Goal: Transaction & Acquisition: Purchase product/service

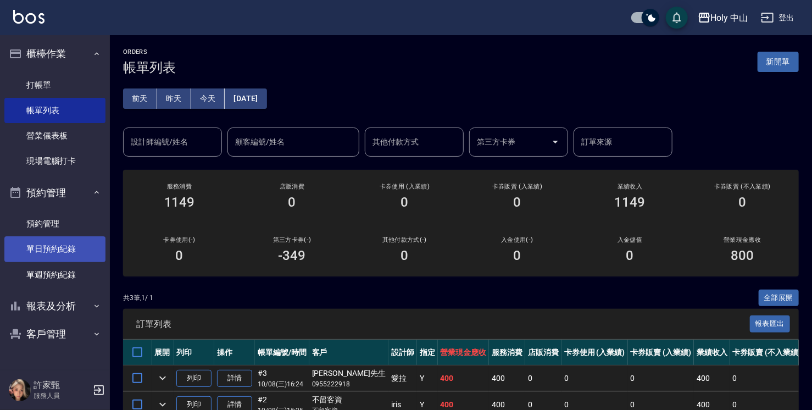
drag, startPoint x: 90, startPoint y: 247, endPoint x: 77, endPoint y: 247, distance: 13.2
click at [90, 247] on link "單日預約紀錄" at bounding box center [54, 248] width 101 height 25
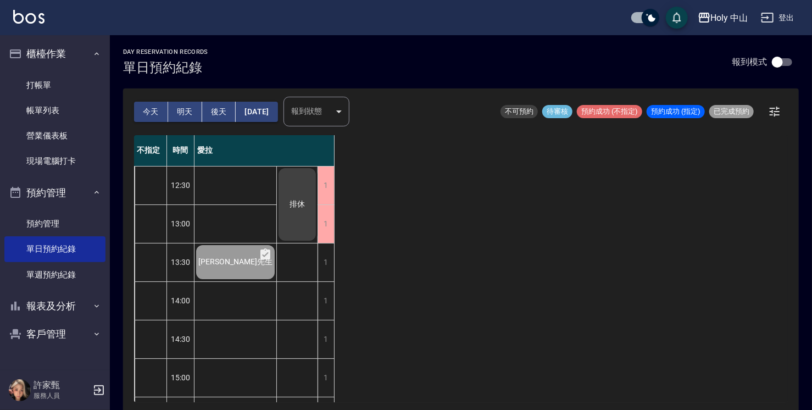
click at [147, 110] on button "今天" at bounding box center [151, 112] width 34 height 20
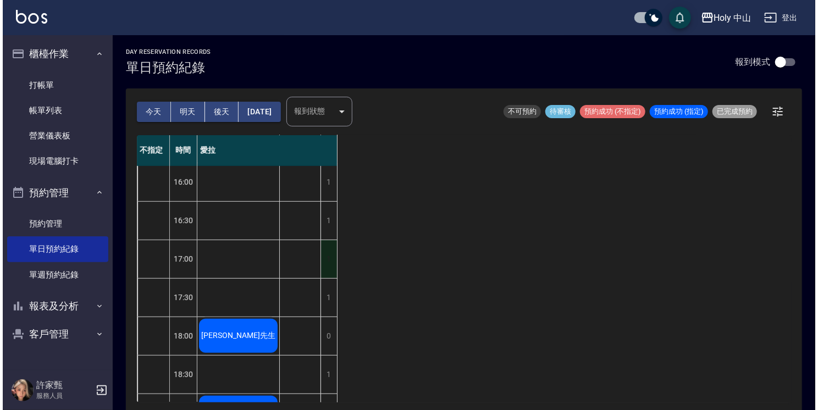
scroll to position [168, 0]
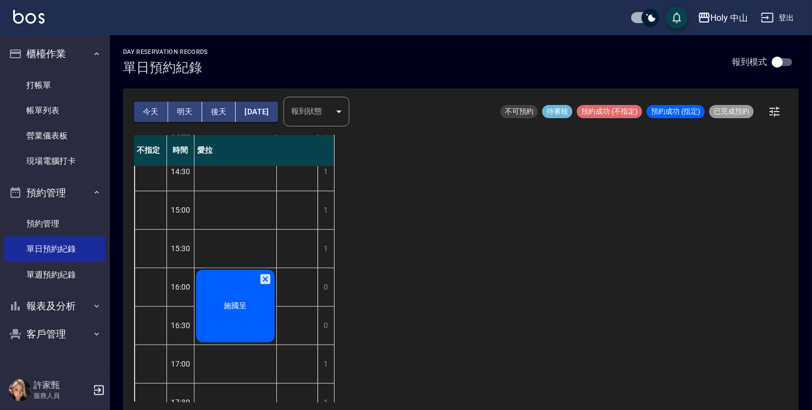
click at [230, 304] on span "施國呈" at bounding box center [235, 306] width 27 height 10
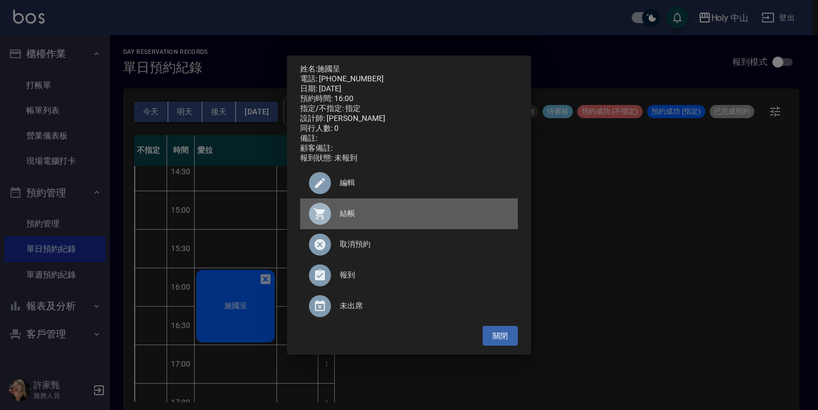
click at [345, 219] on span "結帳" at bounding box center [424, 214] width 169 height 12
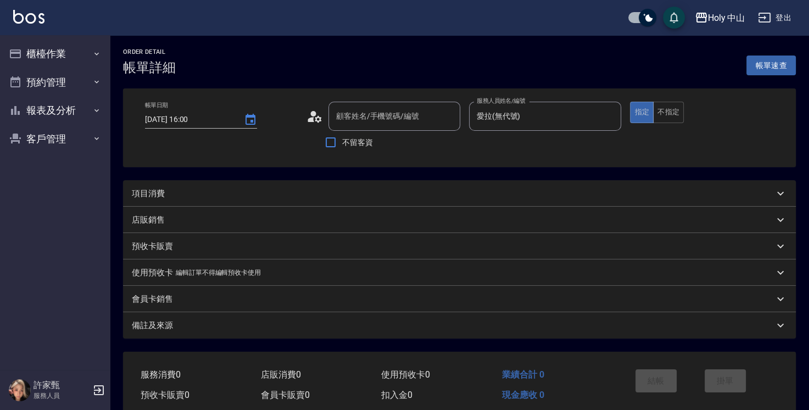
type input "[DATE] 16:00"
type input "愛拉(無代號)"
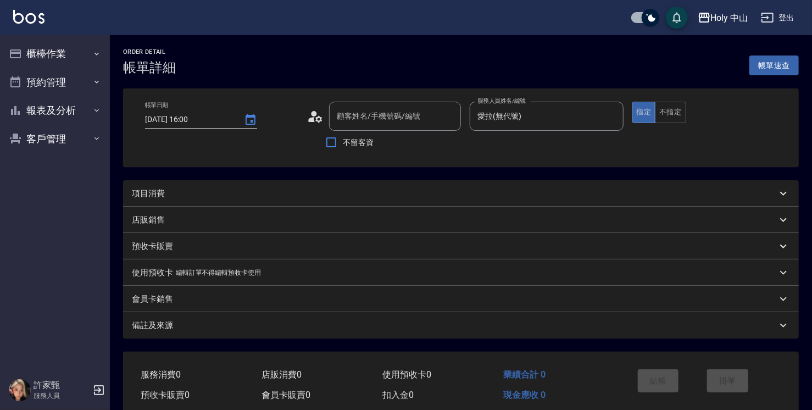
type input "施國呈/0981680670/"
click at [179, 197] on div "項目消費" at bounding box center [454, 194] width 645 height 12
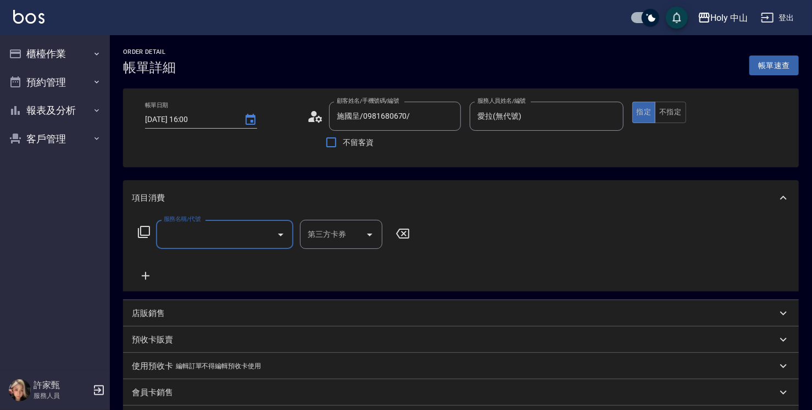
click at [207, 236] on input "服務名稱/代號" at bounding box center [216, 234] width 111 height 19
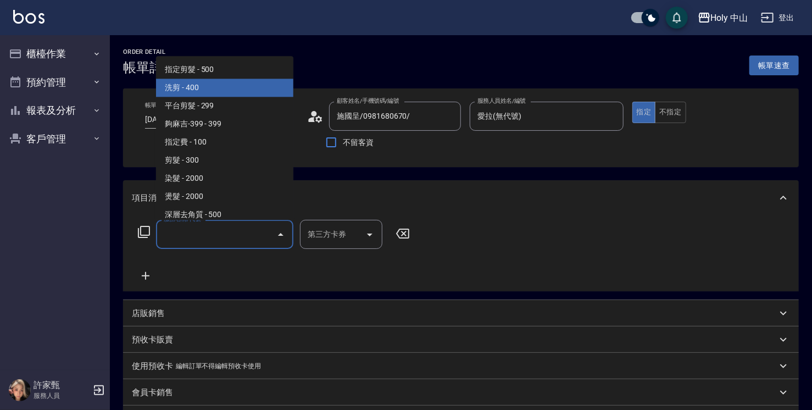
click at [240, 86] on span "洗剪 - 400" at bounding box center [224, 88] width 137 height 18
type input "洗剪(3)"
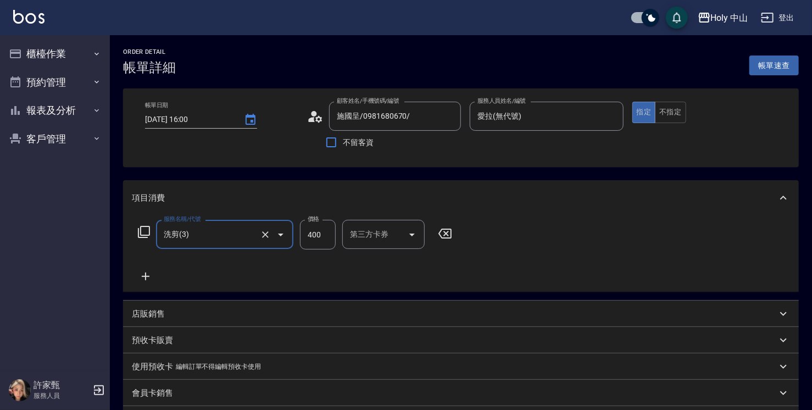
click at [324, 232] on input "400" at bounding box center [318, 235] width 36 height 30
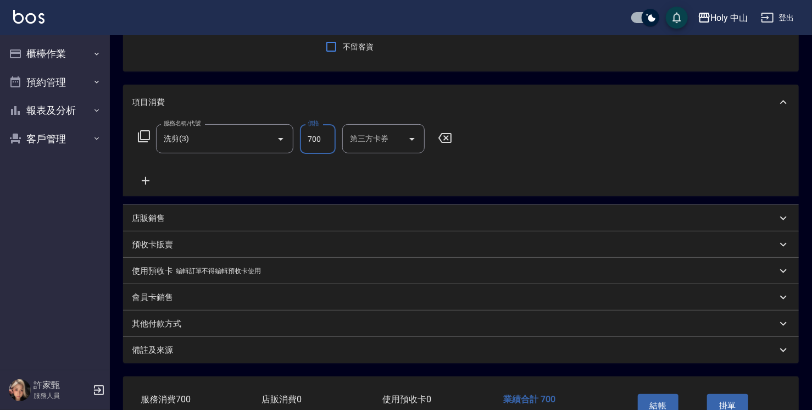
scroll to position [165, 0]
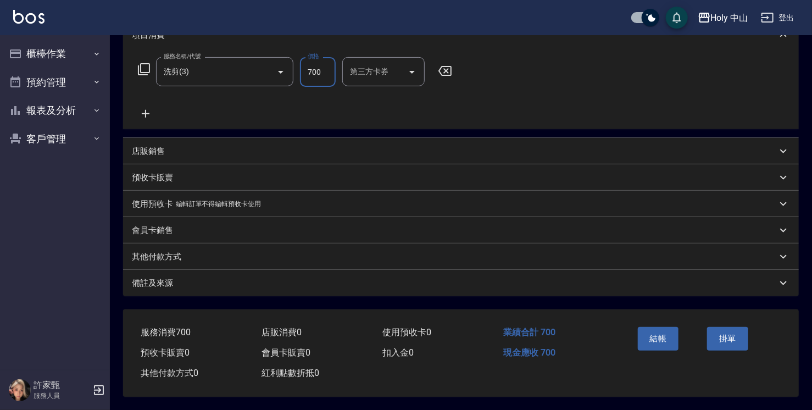
type input "700"
click at [358, 282] on div "備註及來源" at bounding box center [454, 283] width 645 height 12
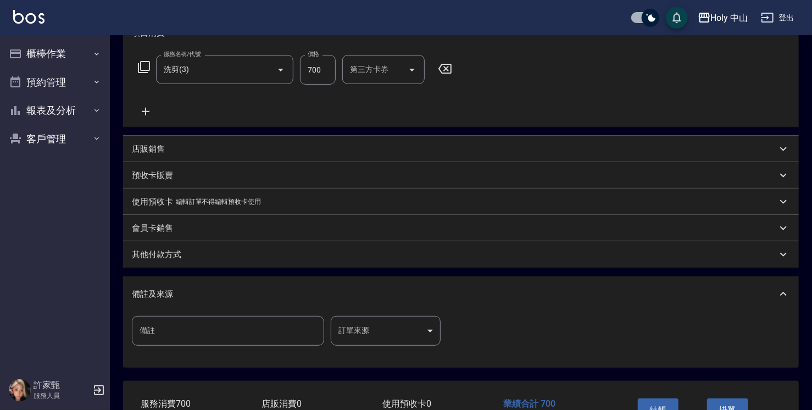
click at [358, 326] on body "Holy 中山 登出 櫃檯作業 打帳單 帳單列表 營業儀表板 現場電腦打卡 預約管理 預約管理 單日預約紀錄 單週預約紀錄 報表及分析 報表目錄 店家日報表 …" at bounding box center [406, 158] width 812 height 646
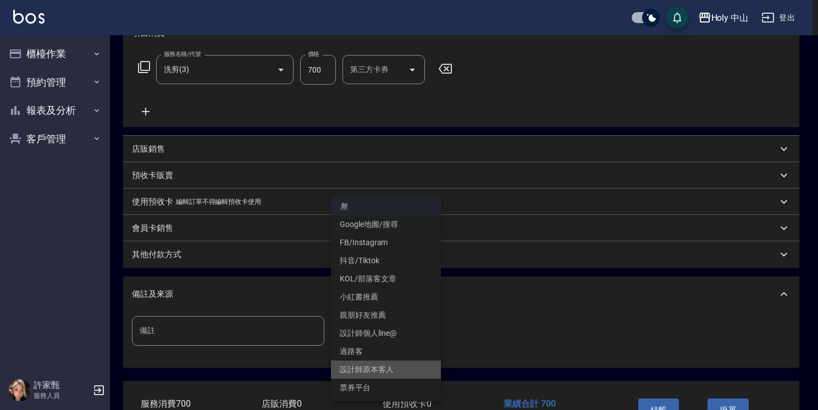
click at [376, 372] on li "設計師原本客人" at bounding box center [386, 369] width 110 height 18
type input "設計師原本客人"
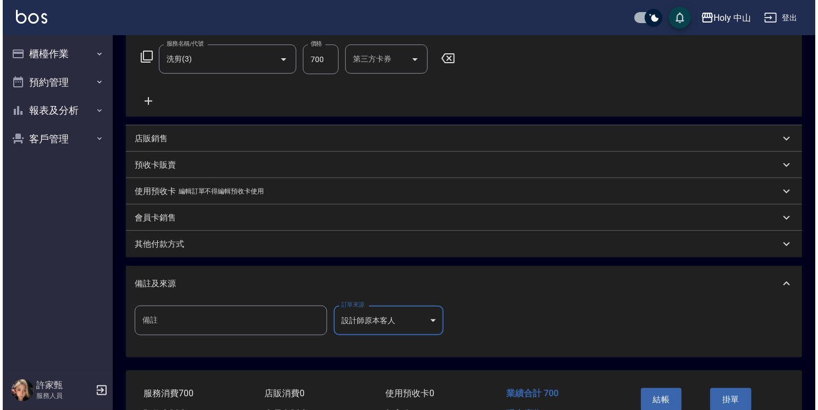
scroll to position [220, 0]
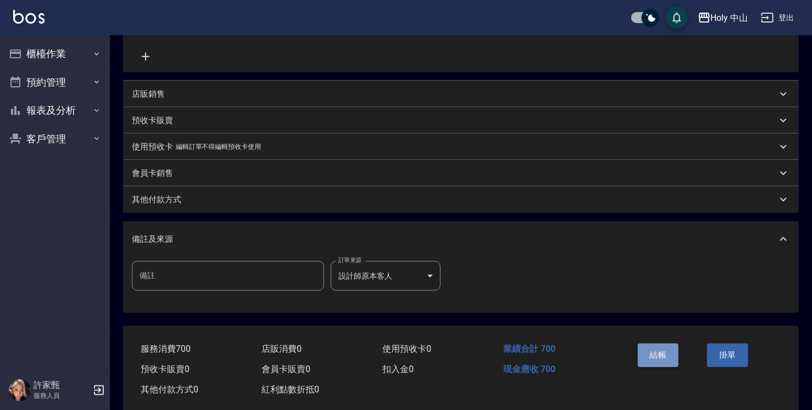
click at [666, 357] on button "結帳" at bounding box center [658, 354] width 41 height 23
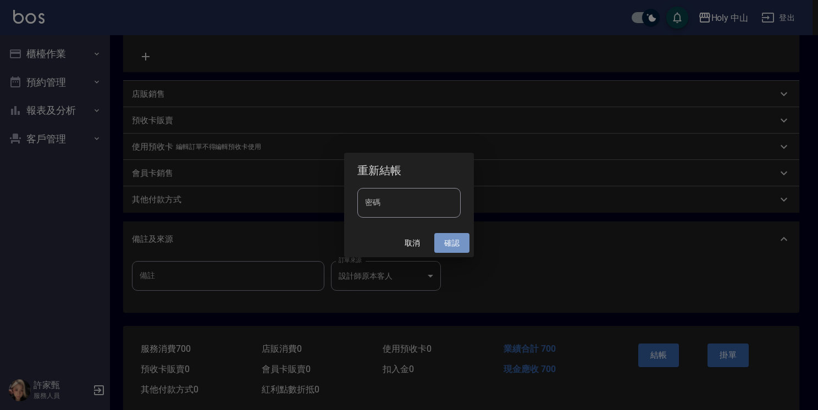
click at [459, 244] on button "確認" at bounding box center [451, 243] width 35 height 20
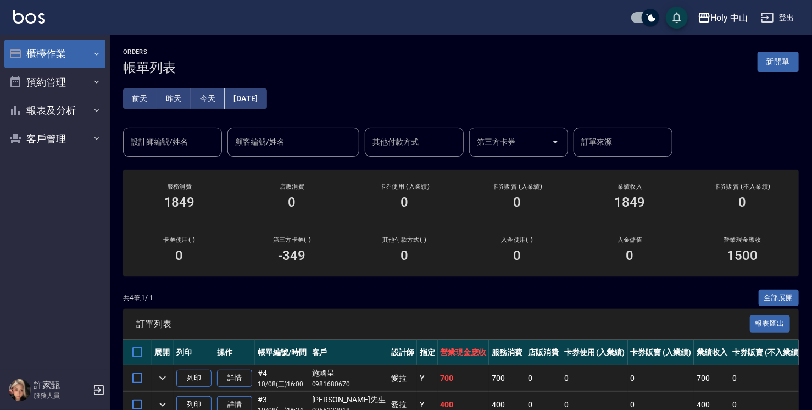
click at [84, 57] on button "櫃檯作業" at bounding box center [54, 54] width 101 height 29
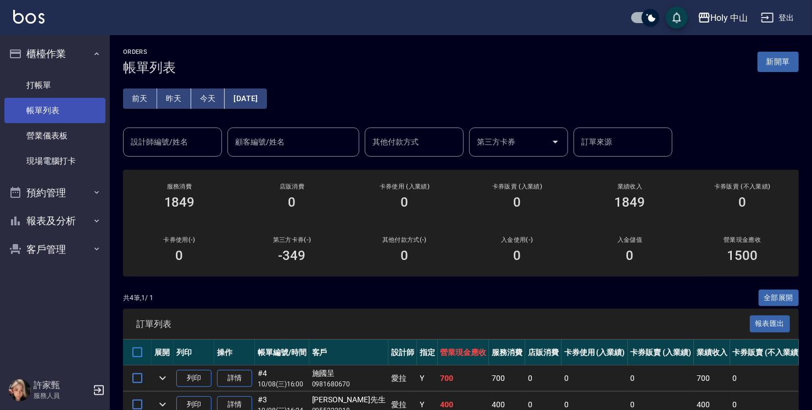
click at [42, 106] on link "帳單列表" at bounding box center [54, 110] width 101 height 25
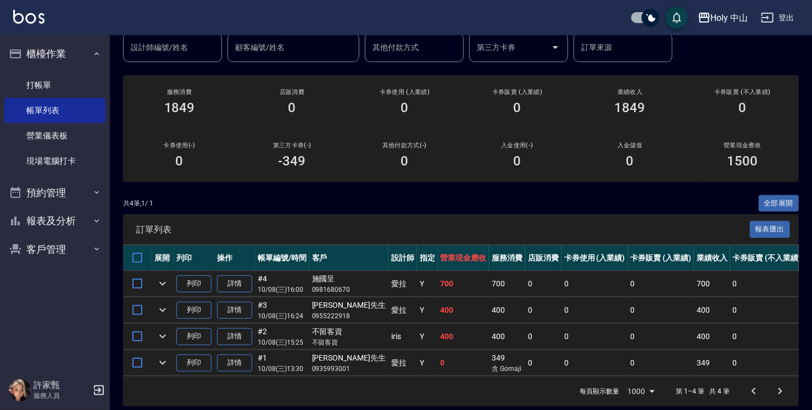
scroll to position [111, 0]
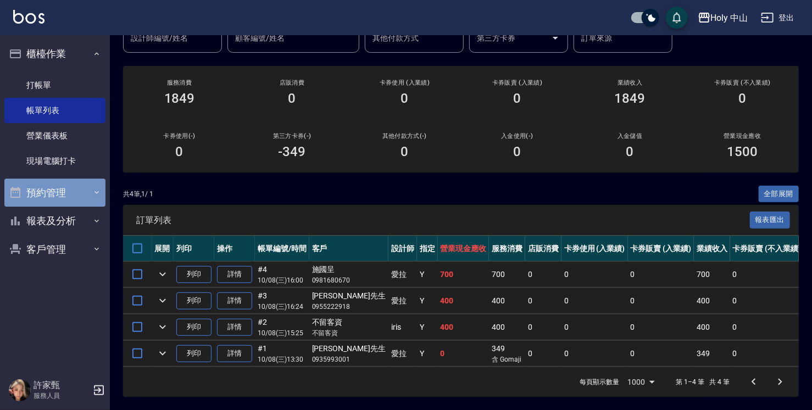
click at [49, 191] on button "預約管理" at bounding box center [54, 193] width 101 height 29
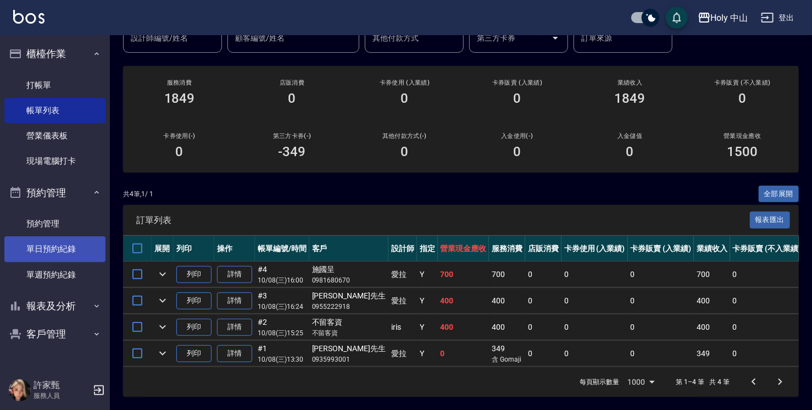
click at [71, 247] on link "單日預約紀錄" at bounding box center [54, 248] width 101 height 25
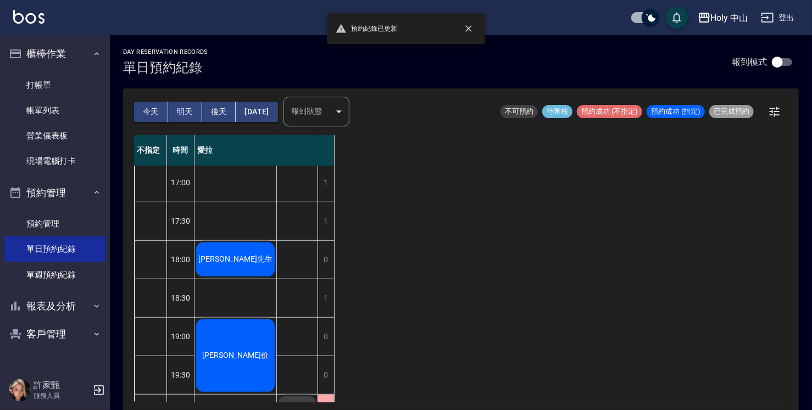
scroll to position [385, 0]
